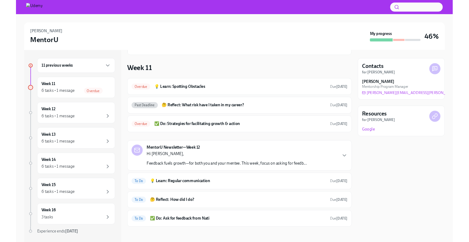
scroll to position [203, 0]
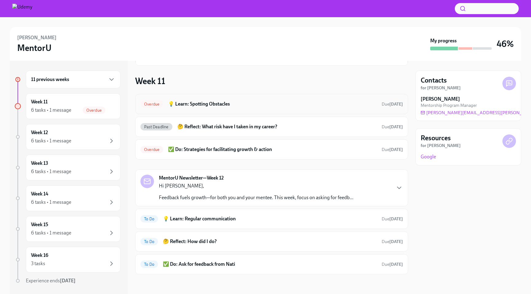
click at [234, 98] on div "Overdue 💡 Learn: Spotting Obstacles Due [DATE]" at bounding box center [271, 104] width 273 height 20
click at [205, 103] on h6 "💡 Learn: Spotting Obstacles" at bounding box center [272, 104] width 209 height 7
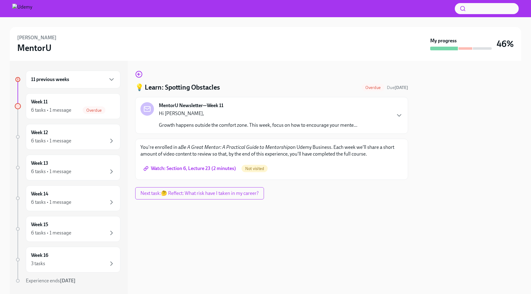
click at [218, 175] on div "You're enrolled in a Be A Great Mentor: A Practical Guide to Mentorship on Udem…" at bounding box center [271, 159] width 273 height 41
click at [216, 191] on span "Next task : 🤔 Reflect: What risk have I taken in my career?" at bounding box center [199, 193] width 118 height 6
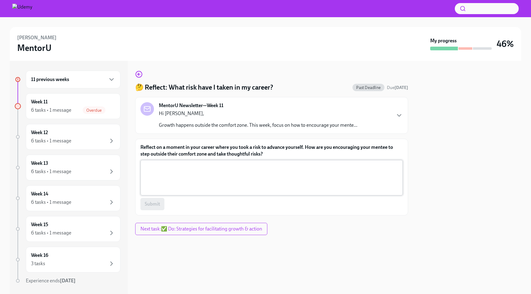
click at [226, 172] on textarea "Reflect on a moment in your career where you took a risk to advance yourself. H…" at bounding box center [271, 177] width 255 height 29
